Goal: Transaction & Acquisition: Purchase product/service

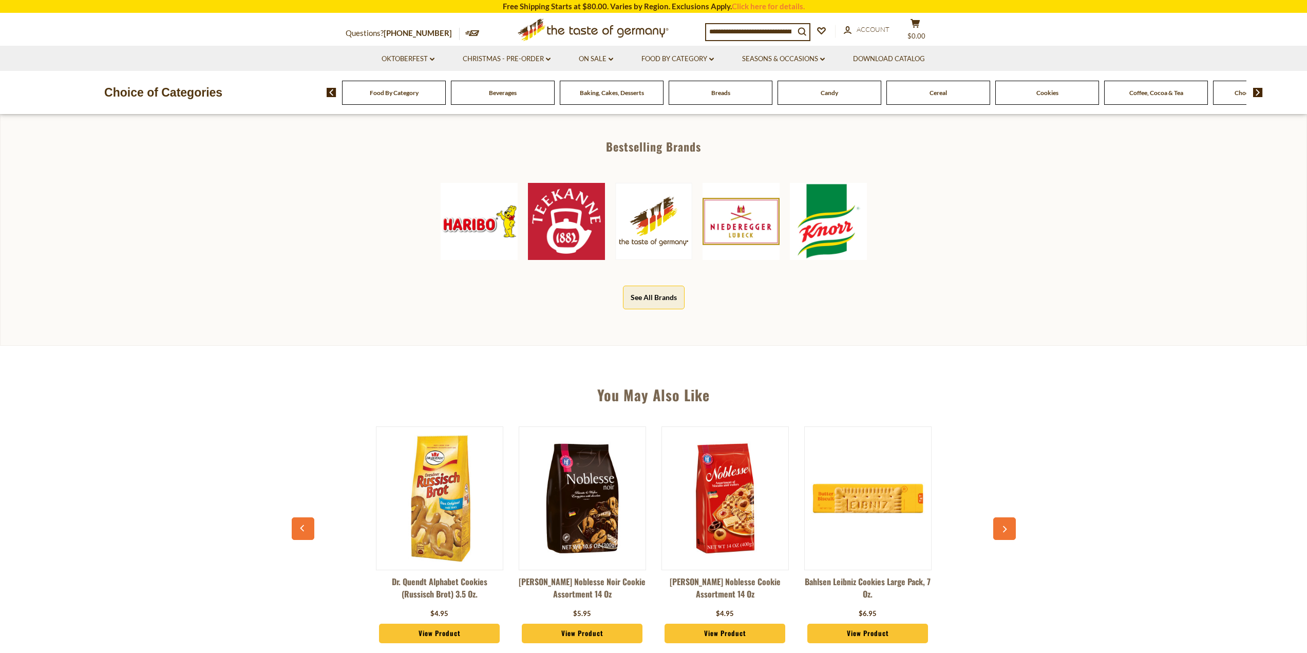
scroll to position [616, 0]
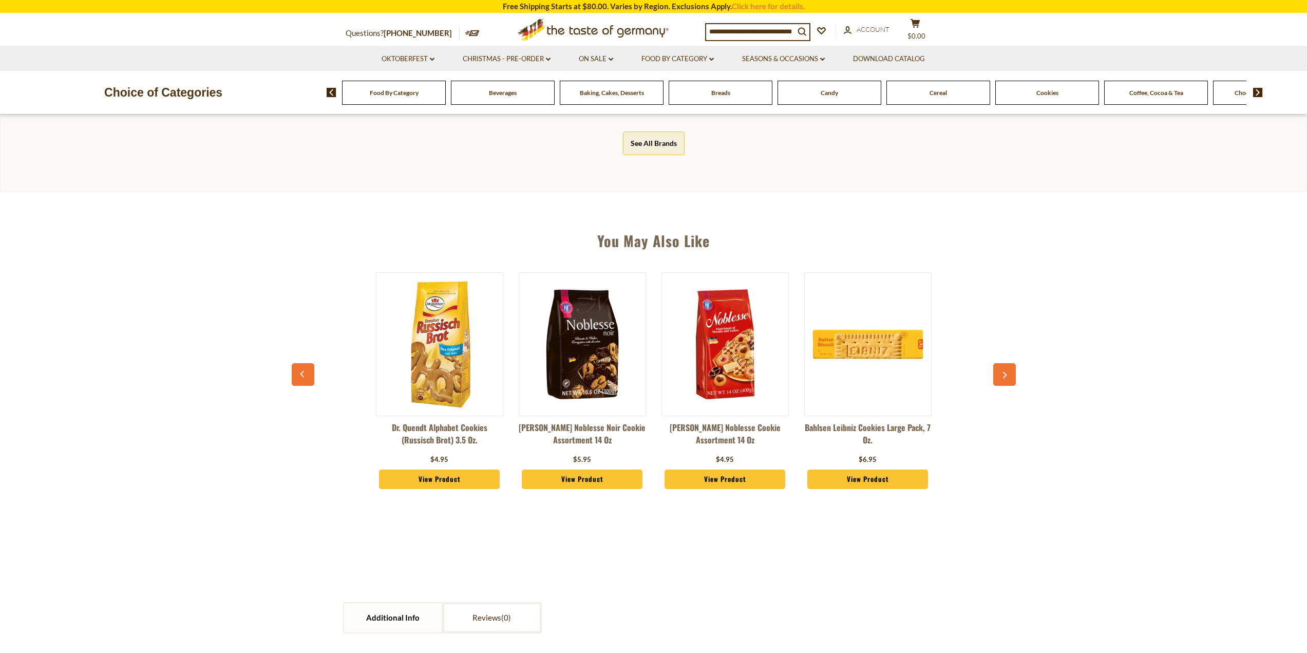
drag, startPoint x: 602, startPoint y: 330, endPoint x: 619, endPoint y: 354, distance: 29.1
click at [602, 330] on img at bounding box center [582, 344] width 126 height 126
